Goal: Check status: Check status

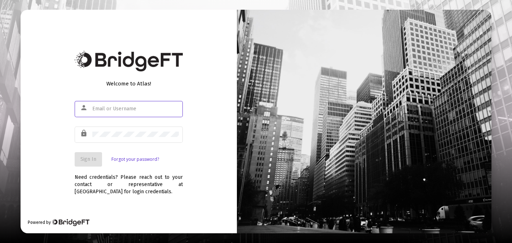
type input "[EMAIL_ADDRESS][DOMAIN_NAME]"
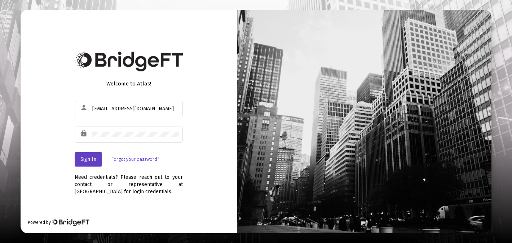
click at [90, 161] on span "Sign In" at bounding box center [88, 159] width 16 height 6
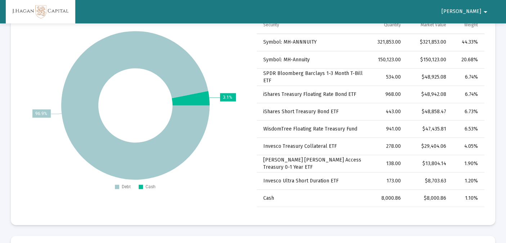
scroll to position [1009, 0]
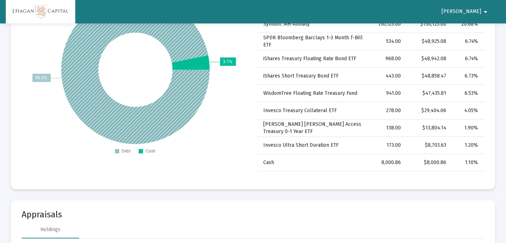
click at [168, 120] on icon at bounding box center [135, 69] width 148 height 148
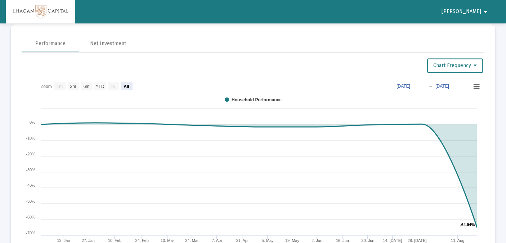
scroll to position [420, 0]
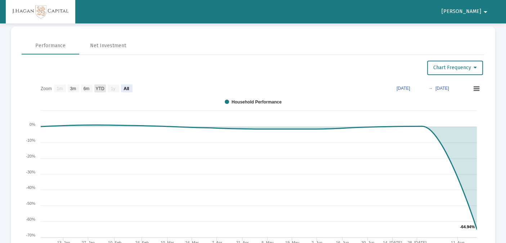
click at [98, 87] on text "YTD" at bounding box center [100, 88] width 9 height 5
select select "View year to date"
type input "[DATE]"
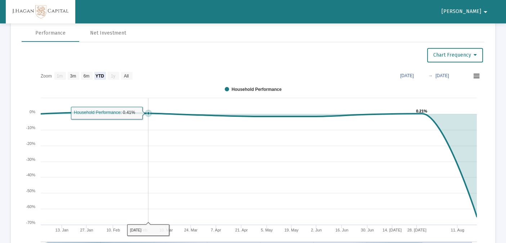
scroll to position [432, 0]
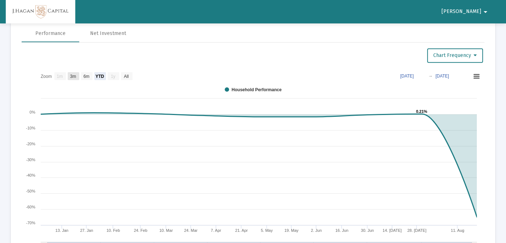
click at [72, 75] on text "3m" at bounding box center [73, 76] width 6 height 5
select select "View 3 months"
type input "[DATE]"
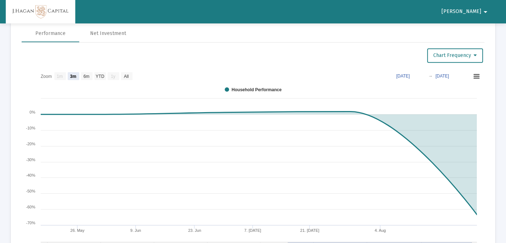
click at [57, 74] on text "1m" at bounding box center [60, 76] width 6 height 5
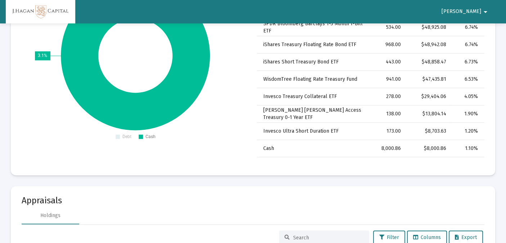
scroll to position [941, 0]
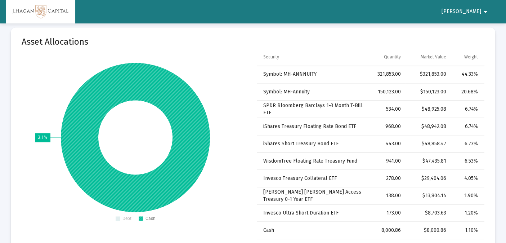
click at [196, 137] on icon at bounding box center [135, 137] width 149 height 149
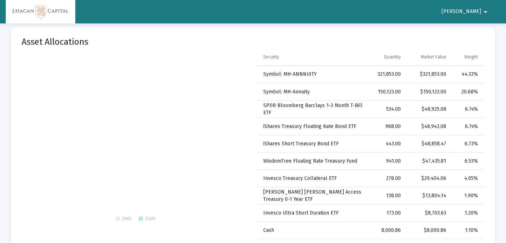
click at [145, 158] on rect at bounding box center [136, 144] width 228 height 162
click at [121, 215] on rect at bounding box center [136, 144] width 228 height 162
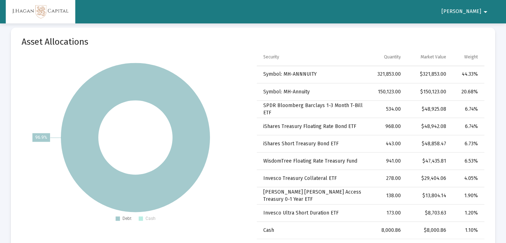
click at [143, 217] on rect at bounding box center [136, 144] width 228 height 162
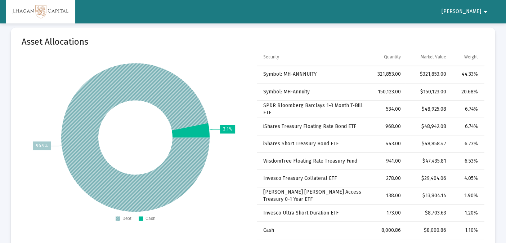
click at [117, 217] on rect at bounding box center [118, 218] width 4 height 4
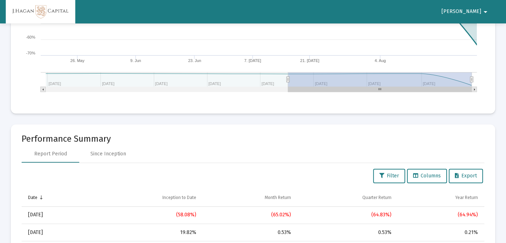
scroll to position [581, 0]
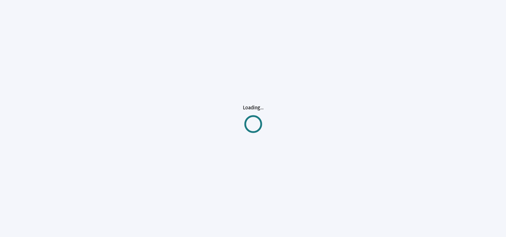
type input "[EMAIL_ADDRESS][DOMAIN_NAME]"
select select "View all"
